Goal: Information Seeking & Learning: Learn about a topic

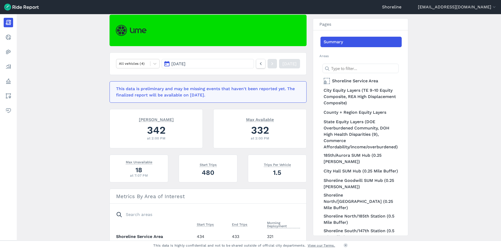
scroll to position [52, 0]
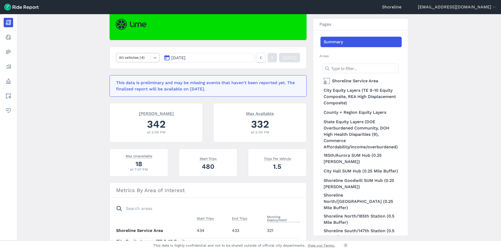
click at [155, 57] on icon at bounding box center [154, 57] width 5 height 5
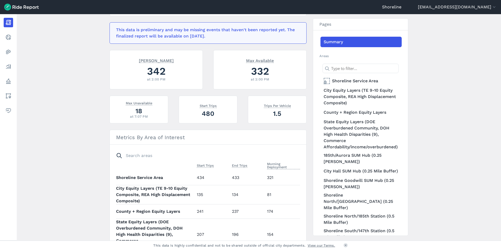
scroll to position [35, 0]
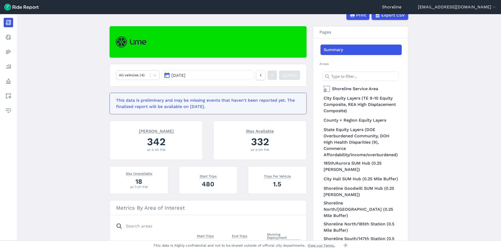
click at [20, 6] on img at bounding box center [21, 7] width 35 height 7
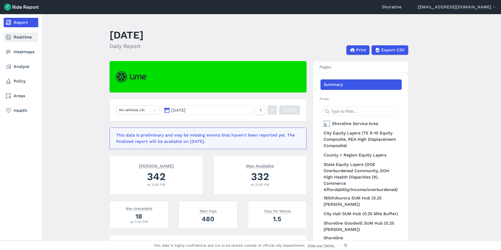
click at [13, 38] on link "Realtime" at bounding box center [21, 36] width 35 height 9
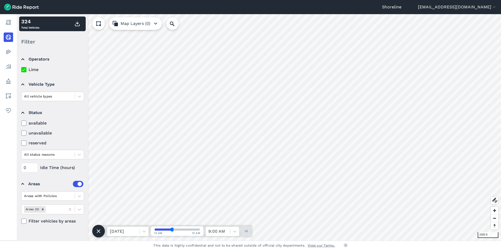
click at [25, 124] on icon at bounding box center [23, 123] width 5 height 5
click at [21, 123] on input "available" at bounding box center [21, 121] width 0 height 3
click at [25, 124] on icon at bounding box center [23, 123] width 5 height 5
click at [21, 123] on input "available" at bounding box center [21, 121] width 0 height 3
click at [24, 132] on icon at bounding box center [23, 132] width 5 height 5
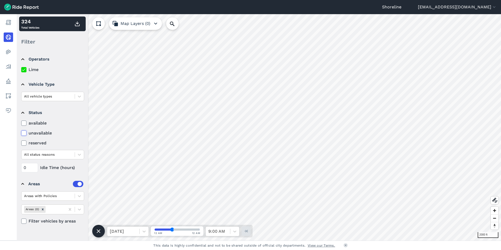
click at [21, 132] on input "unavailable" at bounding box center [21, 131] width 0 height 3
click at [24, 132] on icon at bounding box center [23, 132] width 5 height 5
click at [21, 132] on input "unavailable" at bounding box center [21, 131] width 0 height 3
click at [24, 144] on icon at bounding box center [23, 142] width 5 height 5
click at [21, 143] on input "reserved" at bounding box center [21, 141] width 0 height 3
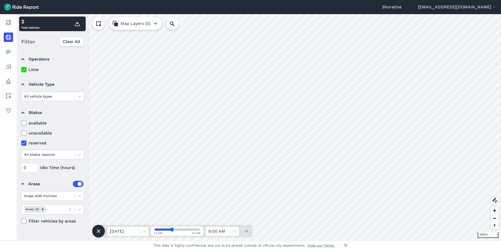
click at [24, 143] on icon at bounding box center [23, 142] width 5 height 5
click at [21, 143] on input "reserved" at bounding box center [21, 141] width 0 height 3
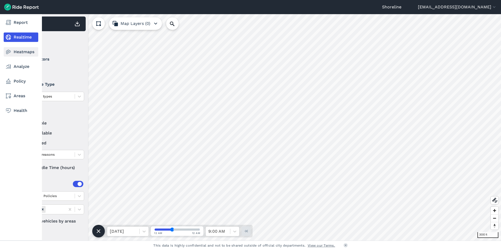
click at [9, 53] on icon at bounding box center [8, 52] width 6 height 6
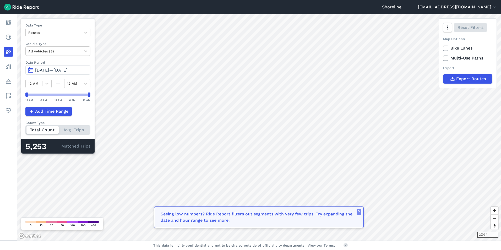
click at [360, 211] on icon "button" at bounding box center [359, 211] width 4 height 4
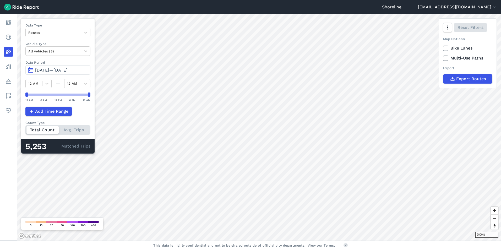
click at [59, 69] on span "[DATE]—[DATE]" at bounding box center [51, 70] width 32 height 5
click at [34, 73] on button "[DATE]—[DATE]" at bounding box center [57, 69] width 65 height 9
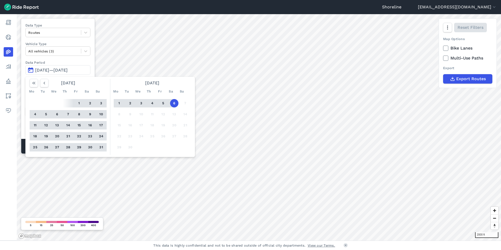
click at [35, 70] on button "[DATE]—[DATE]" at bounding box center [57, 69] width 65 height 9
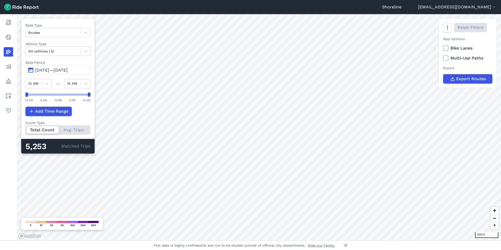
click at [35, 70] on button "[DATE]—[DATE]" at bounding box center [57, 69] width 65 height 9
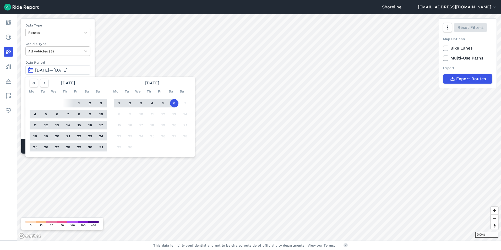
click at [78, 103] on button "1" at bounding box center [79, 103] width 8 height 8
click at [102, 146] on button "31" at bounding box center [101, 147] width 8 height 8
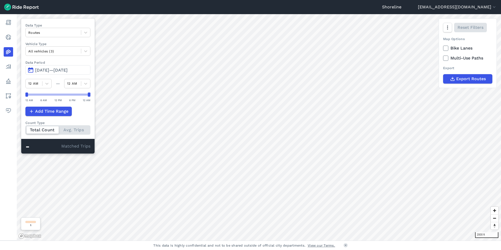
click at [79, 131] on div "Total Count Avg. Trips" at bounding box center [57, 129] width 65 height 9
click at [25, 129] on input "Count Type Total Count Avg. Trips" at bounding box center [25, 126] width 0 height 3
click at [38, 128] on div "Total Count Avg. Trips" at bounding box center [57, 129] width 65 height 9
click at [25, 128] on input "Count Type Total Count Avg. Trips" at bounding box center [25, 126] width 0 height 3
click at [45, 111] on span "Add Time Range" at bounding box center [51, 111] width 33 height 6
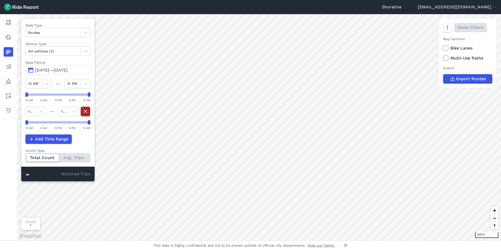
click at [87, 112] on icon "button" at bounding box center [86, 111] width 6 height 7
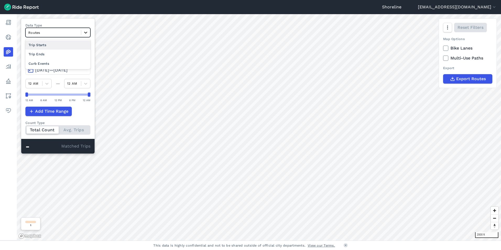
click at [84, 35] on icon at bounding box center [85, 32] width 5 height 5
click at [69, 47] on div "Trip Starts" at bounding box center [57, 44] width 65 height 9
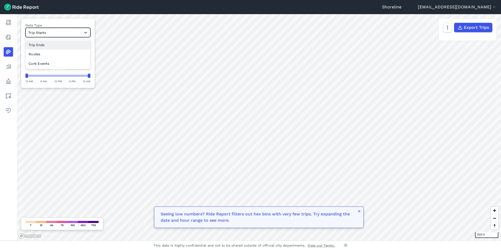
click at [72, 33] on div at bounding box center [53, 33] width 50 height 6
click at [69, 51] on div "Routes" at bounding box center [57, 54] width 65 height 9
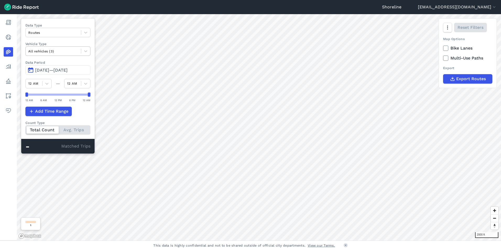
click at [67, 51] on div at bounding box center [53, 51] width 50 height 6
click at [54, 34] on div at bounding box center [53, 33] width 50 height 6
click at [46, 57] on div "Trip Ends" at bounding box center [57, 54] width 65 height 9
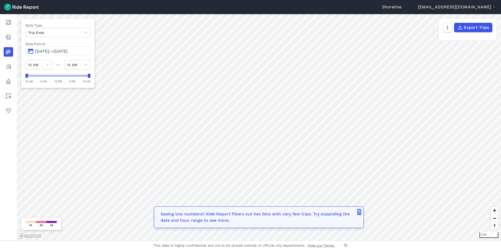
click at [360, 212] on use "button" at bounding box center [359, 211] width 2 height 2
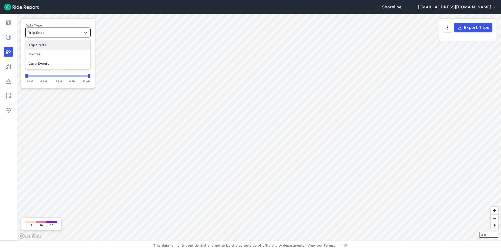
click at [52, 29] on div "Trip Ends" at bounding box center [53, 33] width 55 height 8
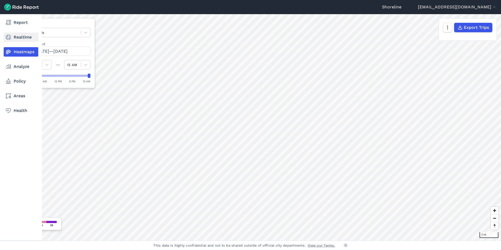
click at [5, 40] on icon at bounding box center [8, 37] width 6 height 6
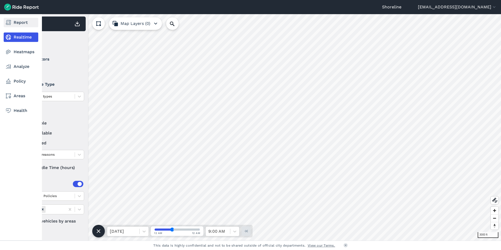
click at [7, 21] on use at bounding box center [8, 22] width 5 height 5
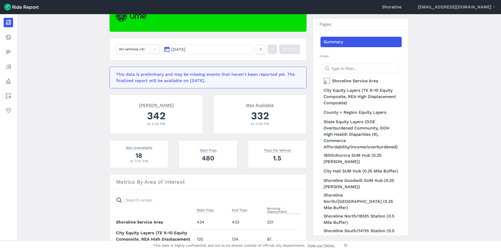
scroll to position [61, 0]
